Goal: Information Seeking & Learning: Learn about a topic

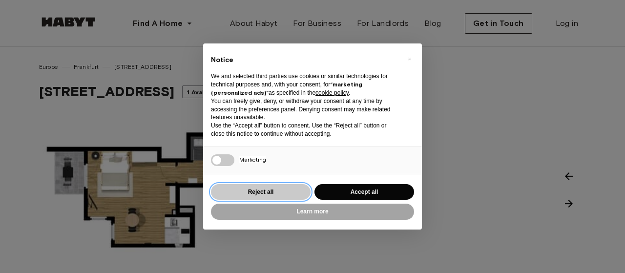
click at [289, 193] on button "Reject all" at bounding box center [261, 192] width 100 height 16
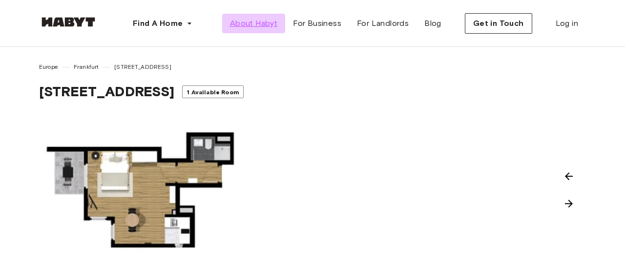
click at [254, 22] on span "About Habyt" at bounding box center [253, 24] width 47 height 12
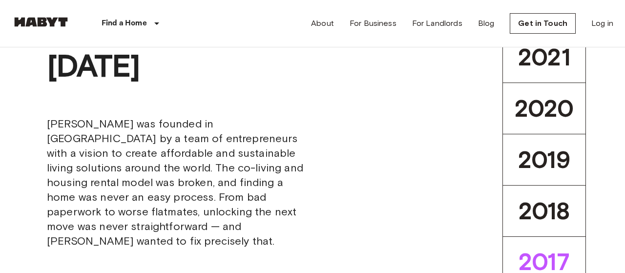
scroll to position [356, 0]
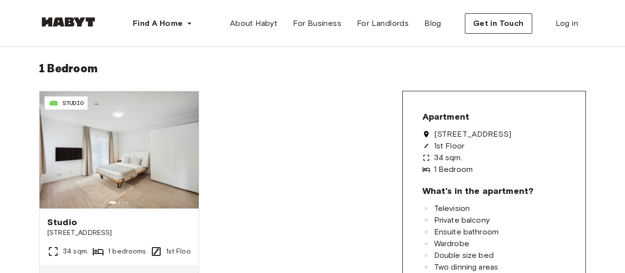
scroll to position [254, 0]
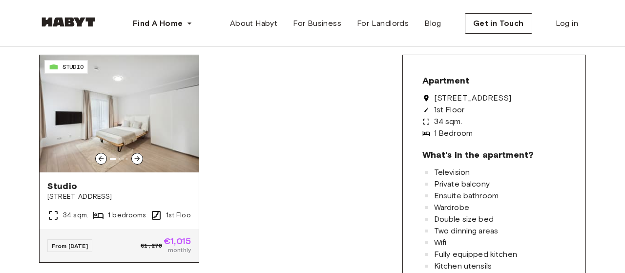
click at [128, 132] on img at bounding box center [119, 113] width 159 height 117
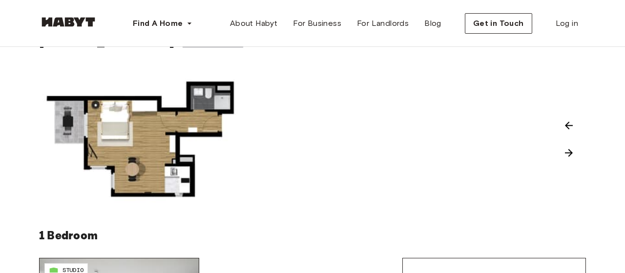
scroll to position [0, 0]
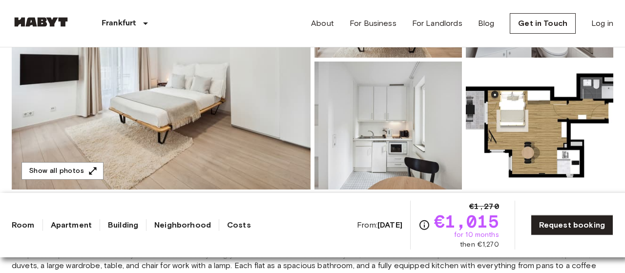
scroll to position [203, 0]
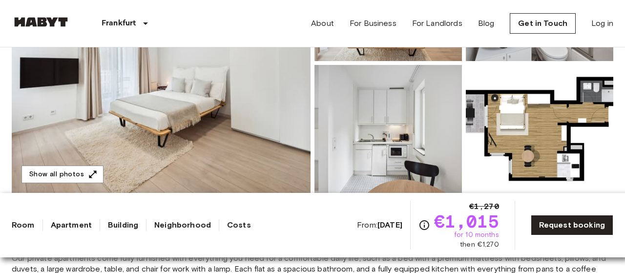
click at [408, 127] on img at bounding box center [389, 129] width 148 height 128
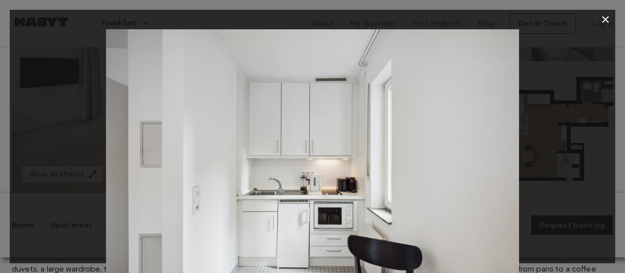
click at [605, 18] on icon "button" at bounding box center [606, 20] width 12 height 12
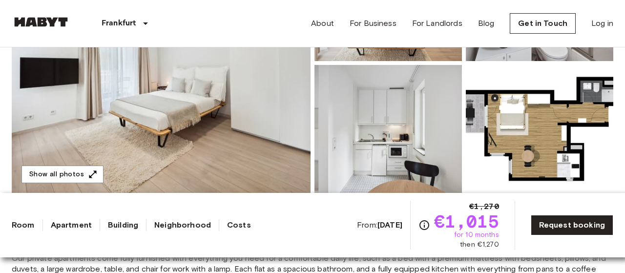
click at [135, 122] on img at bounding box center [161, 63] width 299 height 260
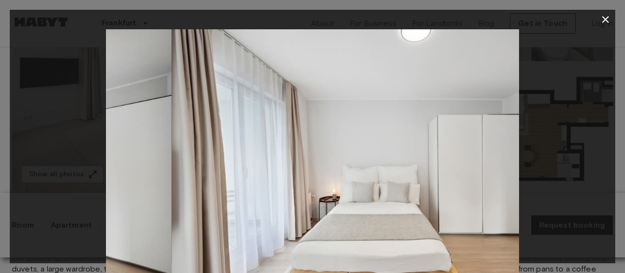
drag, startPoint x: 406, startPoint y: 158, endPoint x: 71, endPoint y: 120, distance: 337.3
click at [56, 122] on div at bounding box center [313, 166] width 606 height 275
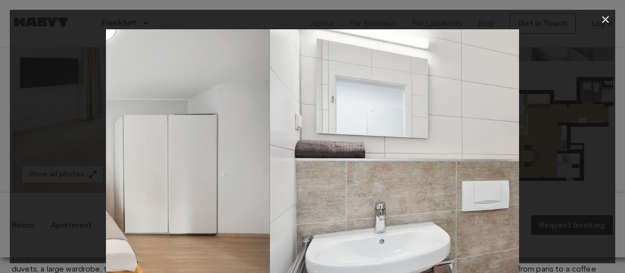
drag, startPoint x: 426, startPoint y: 148, endPoint x: 171, endPoint y: 145, distance: 254.5
click at [171, 145] on img at bounding box center [63, 166] width 413 height 275
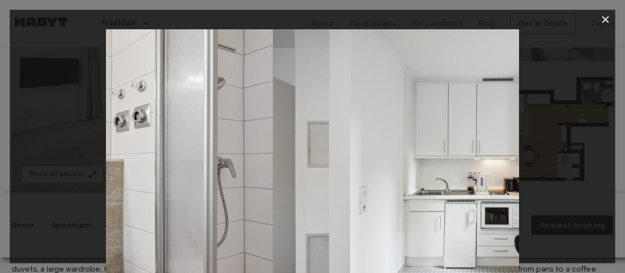
drag, startPoint x: 412, startPoint y: 180, endPoint x: 140, endPoint y: 182, distance: 272.1
click at [140, 182] on img at bounding box center [66, 166] width 413 height 275
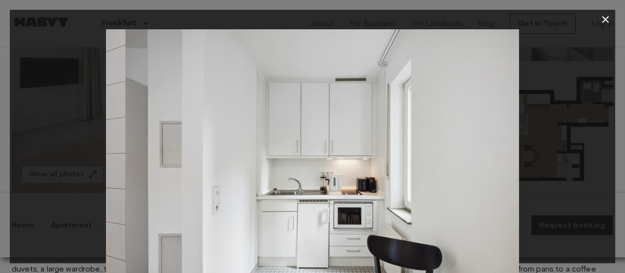
drag, startPoint x: 251, startPoint y: 168, endPoint x: 529, endPoint y: 164, distance: 278.5
click at [529, 164] on div at bounding box center [313, 166] width 606 height 275
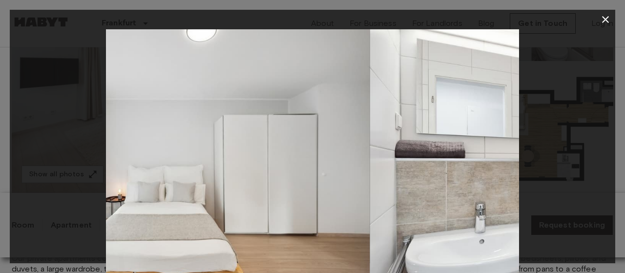
drag, startPoint x: 330, startPoint y: 156, endPoint x: 554, endPoint y: 154, distance: 223.7
click at [554, 154] on div at bounding box center [313, 166] width 606 height 275
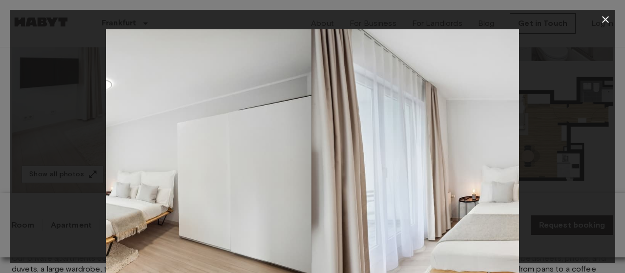
drag, startPoint x: 430, startPoint y: 167, endPoint x: 516, endPoint y: 166, distance: 86.0
click at [516, 166] on img at bounding box center [518, 166] width 413 height 275
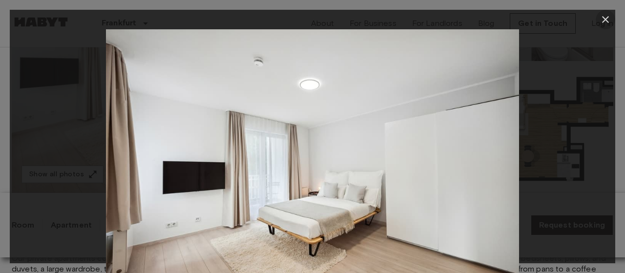
click at [608, 18] on icon "button" at bounding box center [606, 20] width 12 height 12
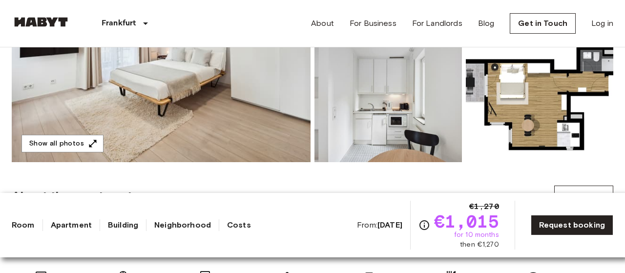
scroll to position [254, 0]
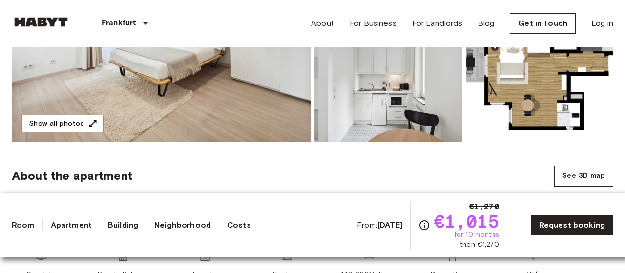
click at [553, 85] on img at bounding box center [540, 78] width 148 height 128
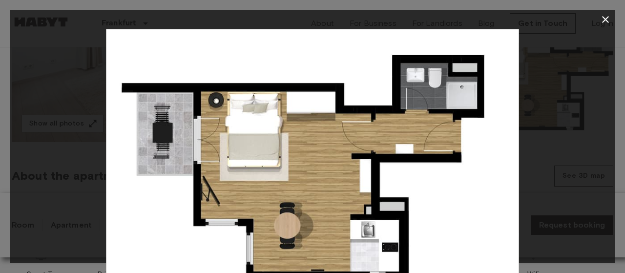
click at [606, 17] on icon "button" at bounding box center [606, 20] width 12 height 12
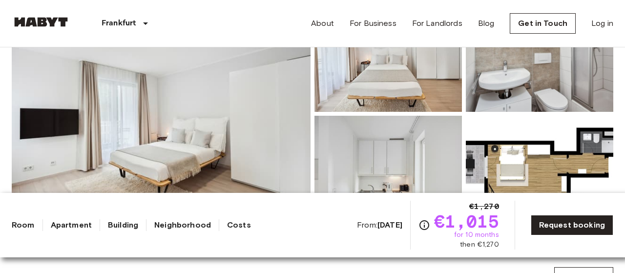
scroll to position [0, 0]
